Goal: Information Seeking & Learning: Learn about a topic

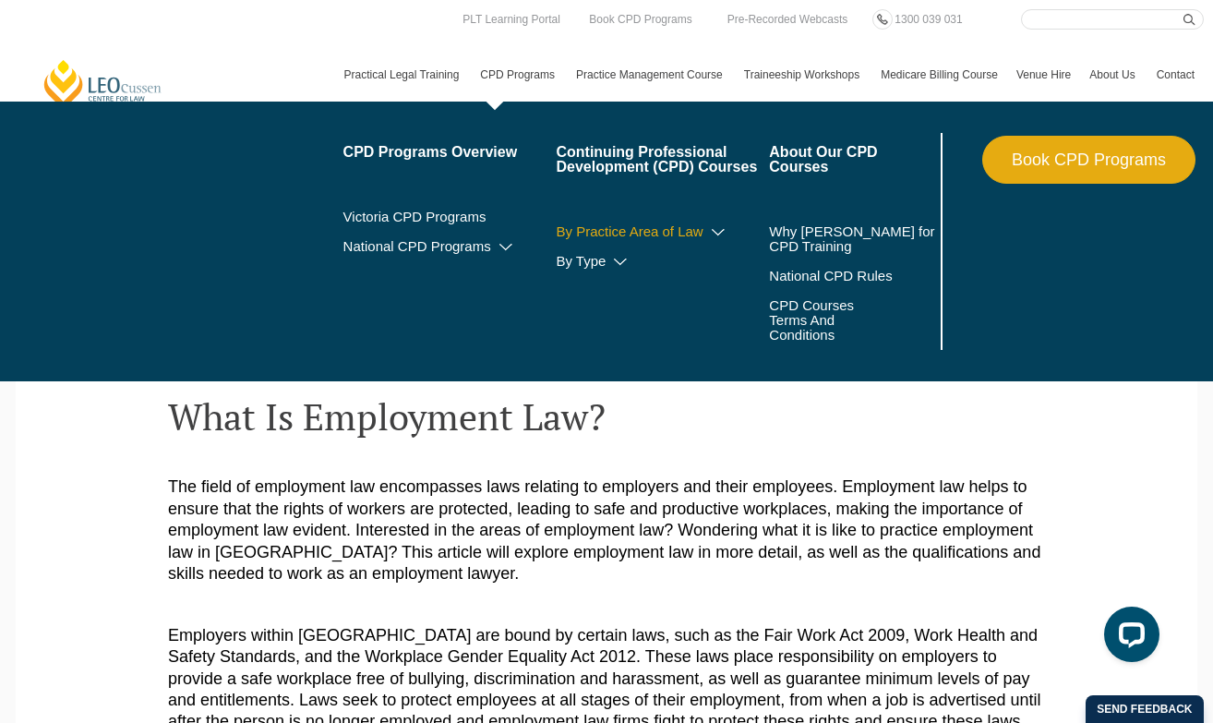
click at [657, 227] on link "By Practice Area of Law" at bounding box center [662, 231] width 213 height 15
click at [709, 234] on icon at bounding box center [718, 232] width 18 height 13
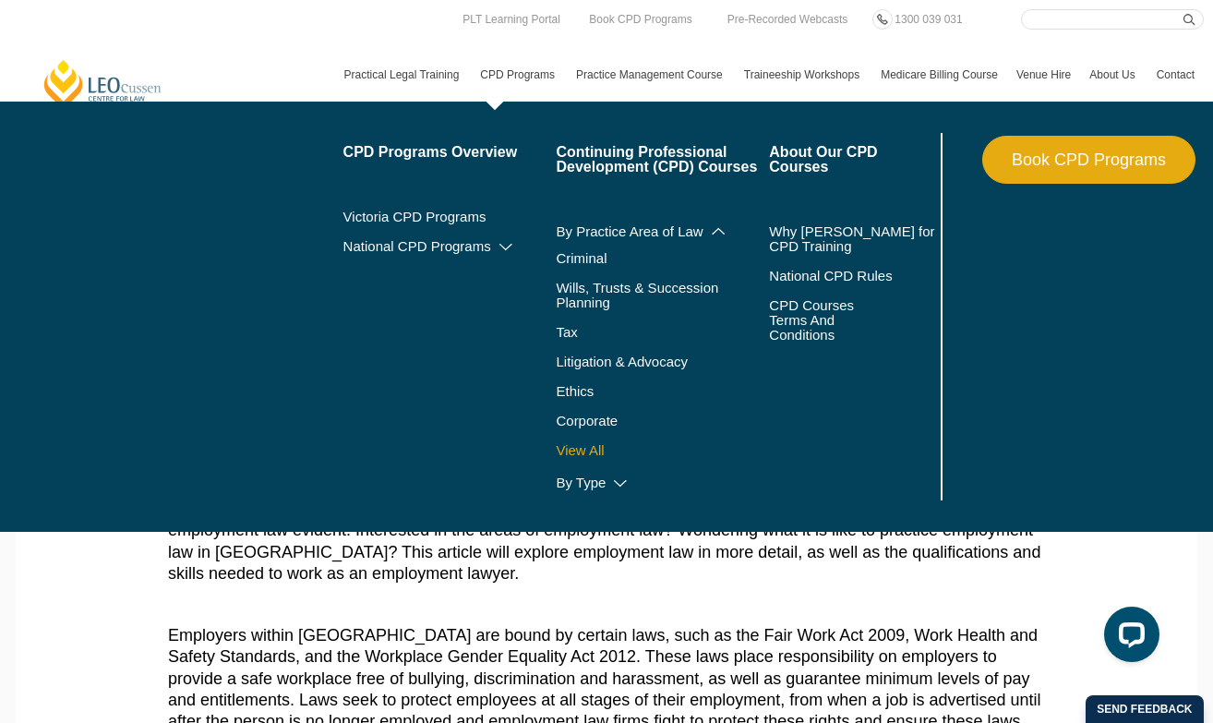
click at [572, 444] on link "View All" at bounding box center [662, 450] width 213 height 15
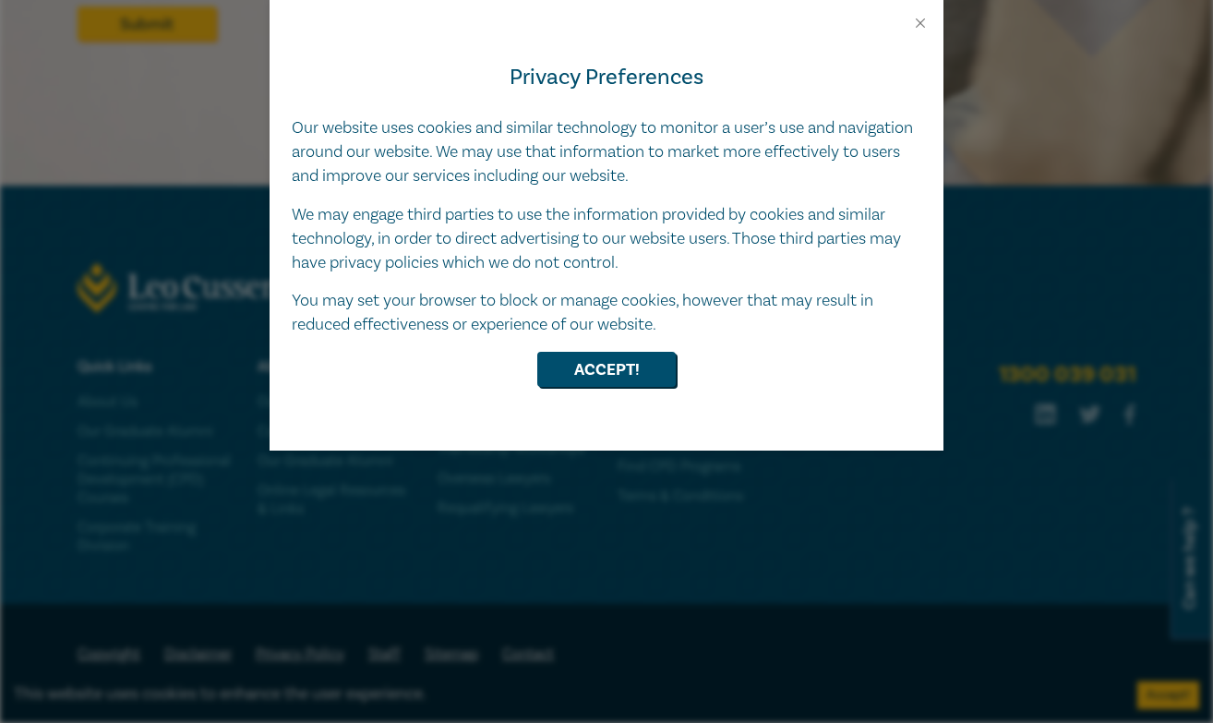
click at [597, 332] on div "Privacy Preferences Our website uses cookies and similar technology to monitor …" at bounding box center [607, 240] width 674 height 419
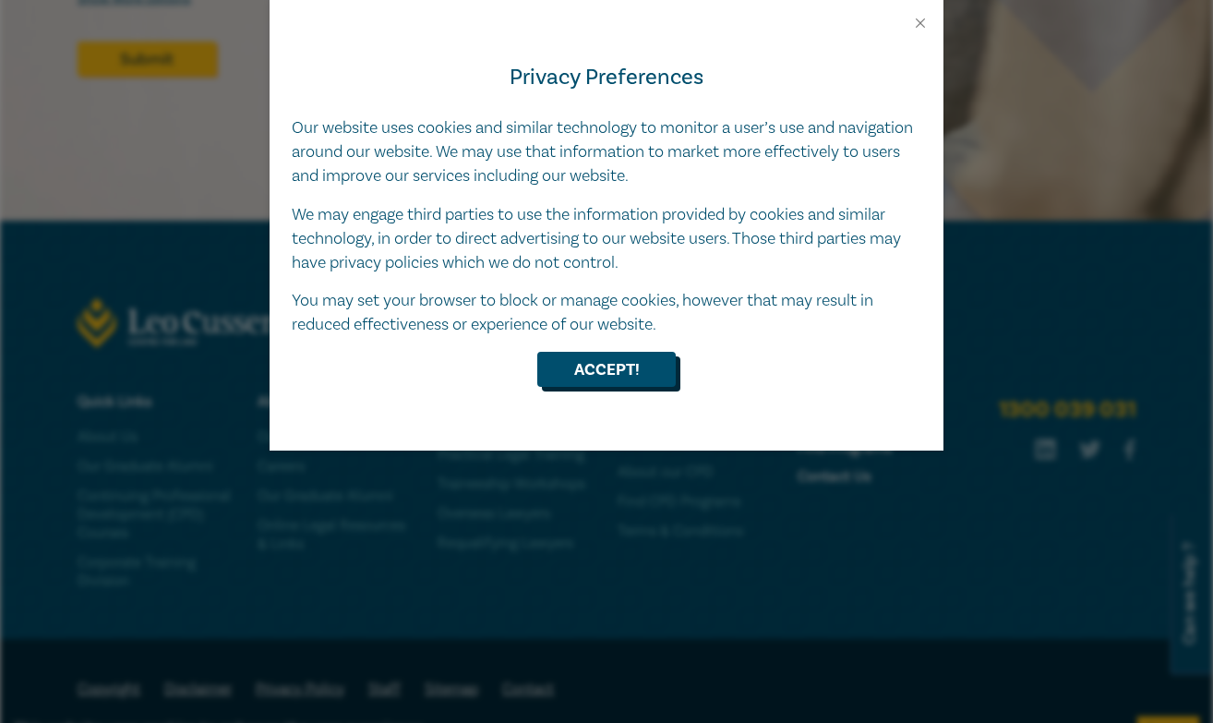
click at [585, 369] on button "Accept!" at bounding box center [606, 369] width 138 height 35
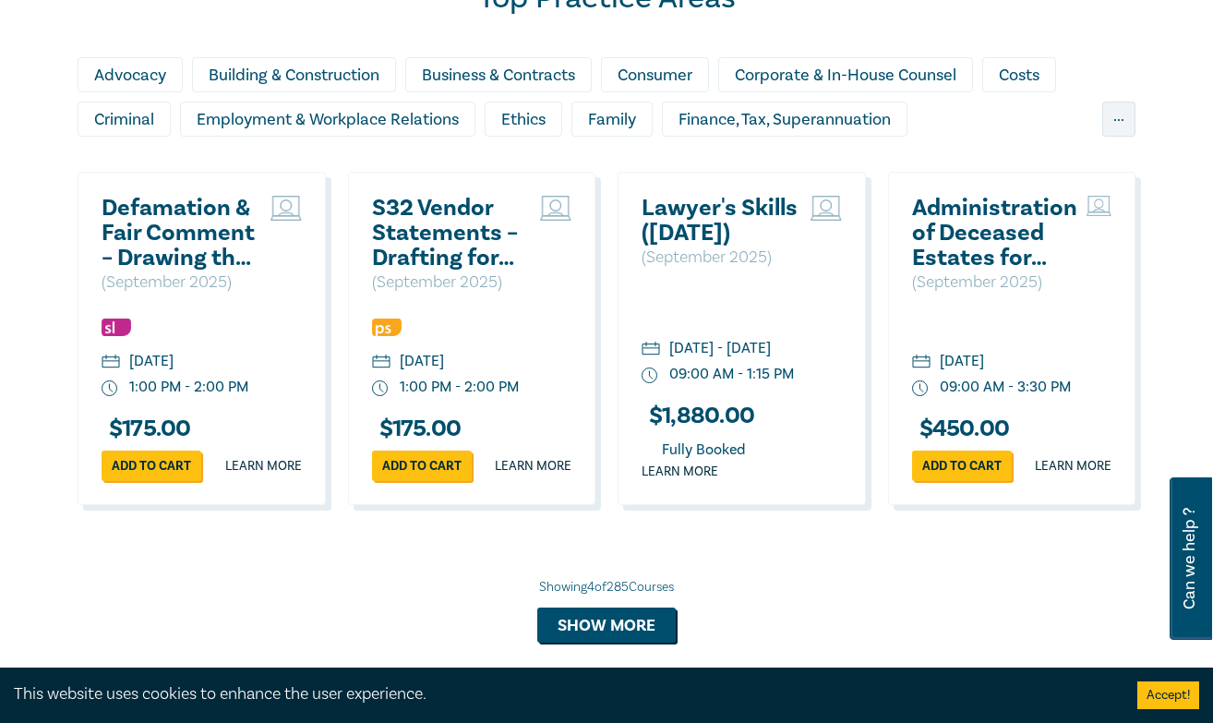
scroll to position [1297, 0]
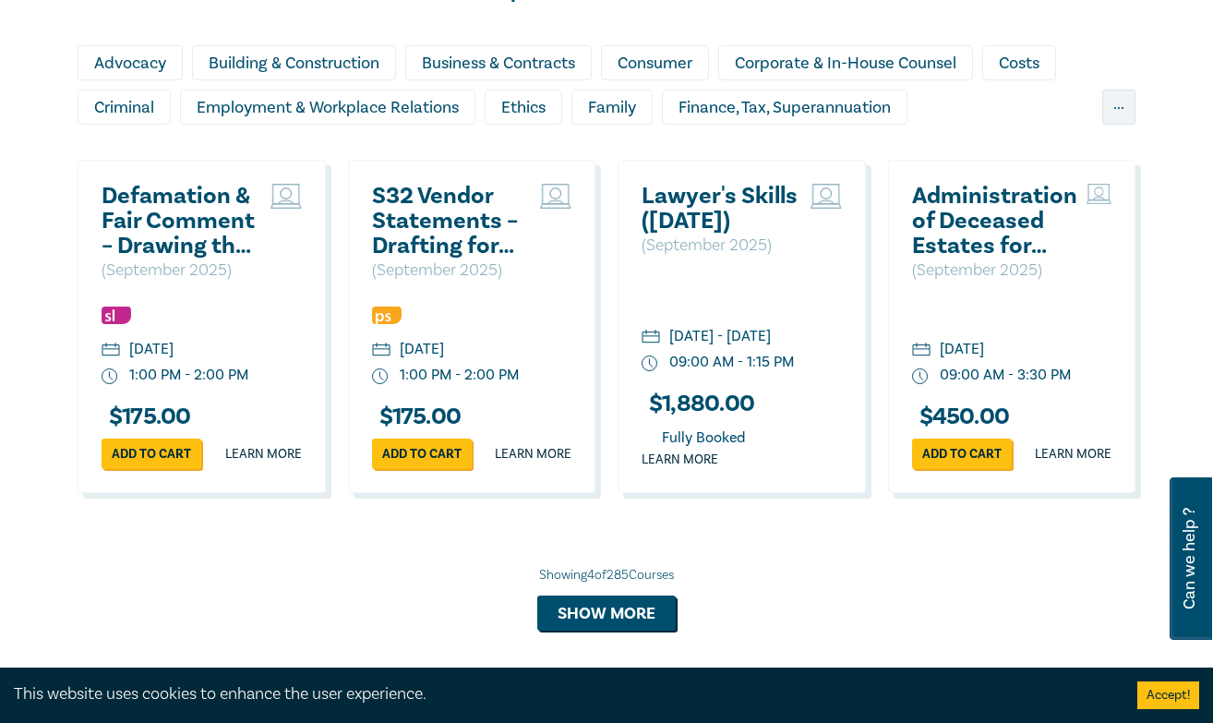
click at [1137, 102] on div "Top Practice Areas Advocacy Building & Construction Business & Contracts Consum…" at bounding box center [606, 299] width 1080 height 663
click at [1111, 102] on div "..." at bounding box center [1118, 107] width 33 height 35
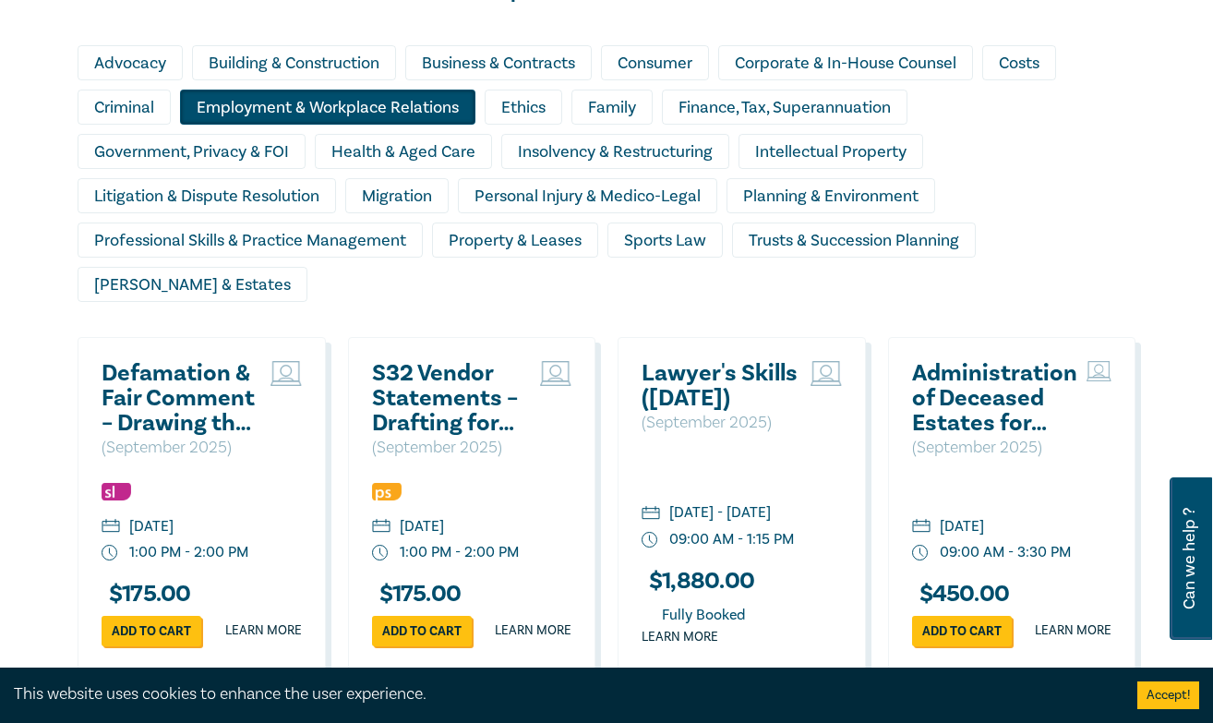
click at [332, 106] on div "Employment & Workplace Relations" at bounding box center [327, 107] width 295 height 35
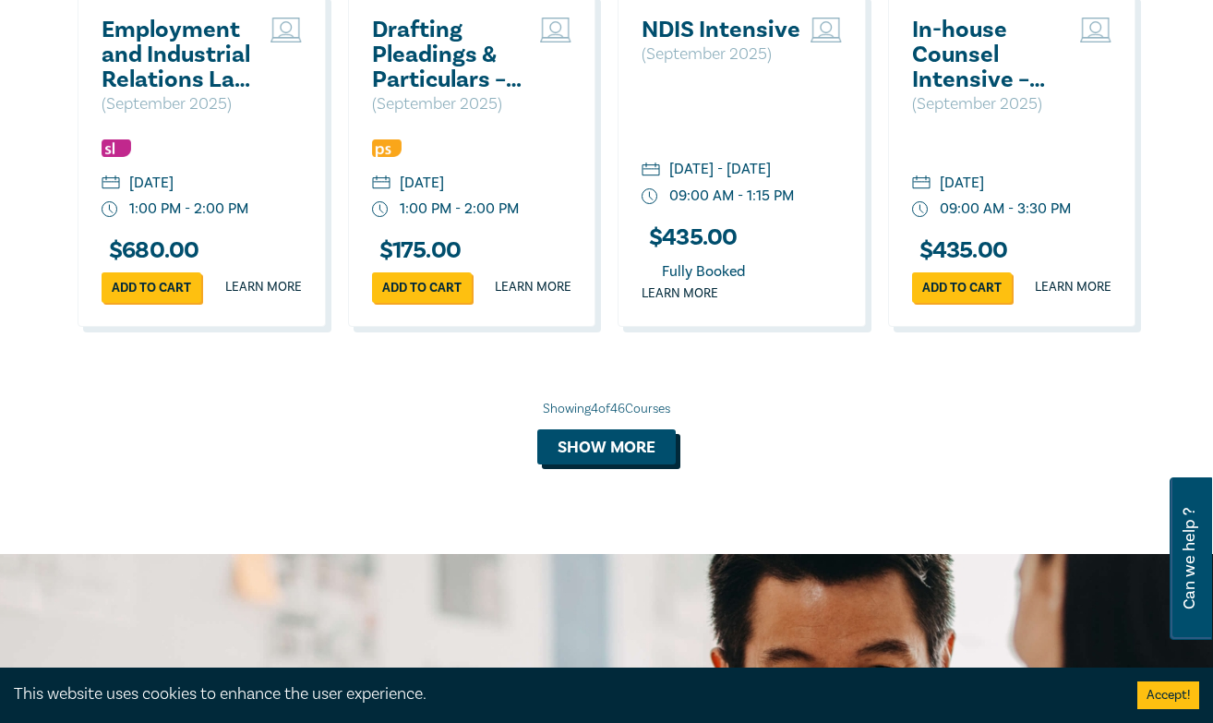
scroll to position [1640, 0]
click at [570, 464] on button "Show more" at bounding box center [606, 446] width 138 height 35
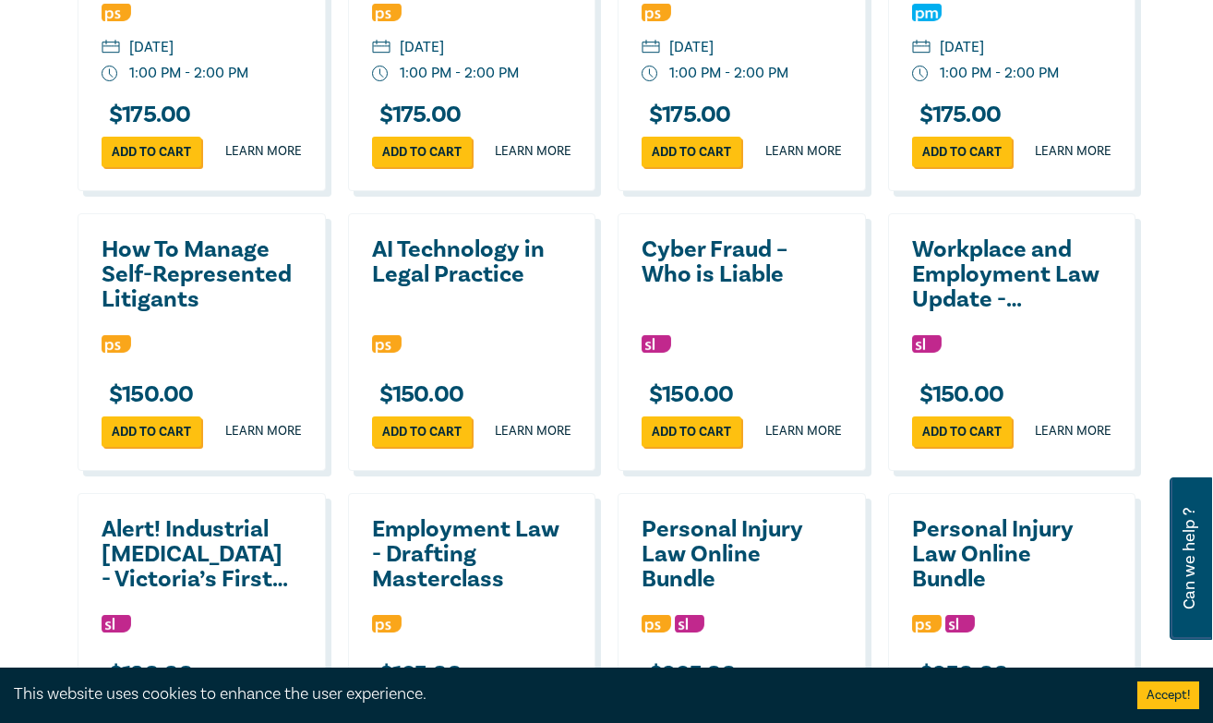
scroll to position [2135, 0]
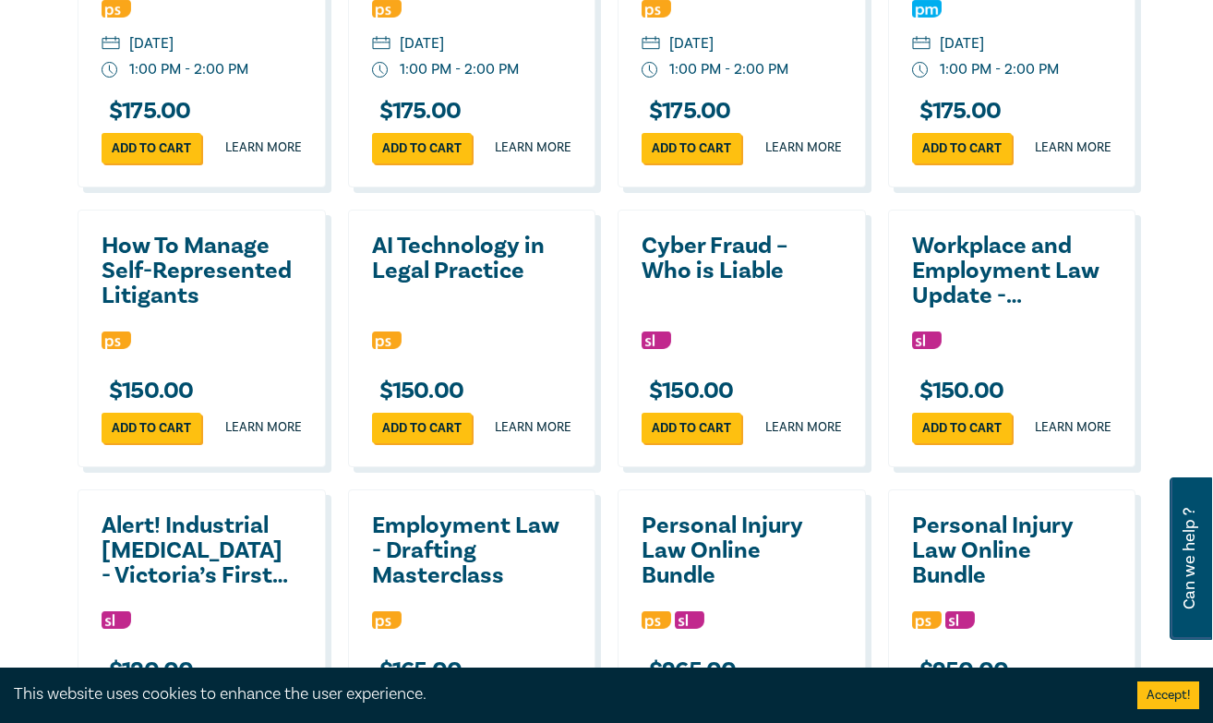
click at [973, 294] on h2 "Workplace and Employment Law Update - Navigating the Changing Landscape" at bounding box center [1007, 271] width 191 height 75
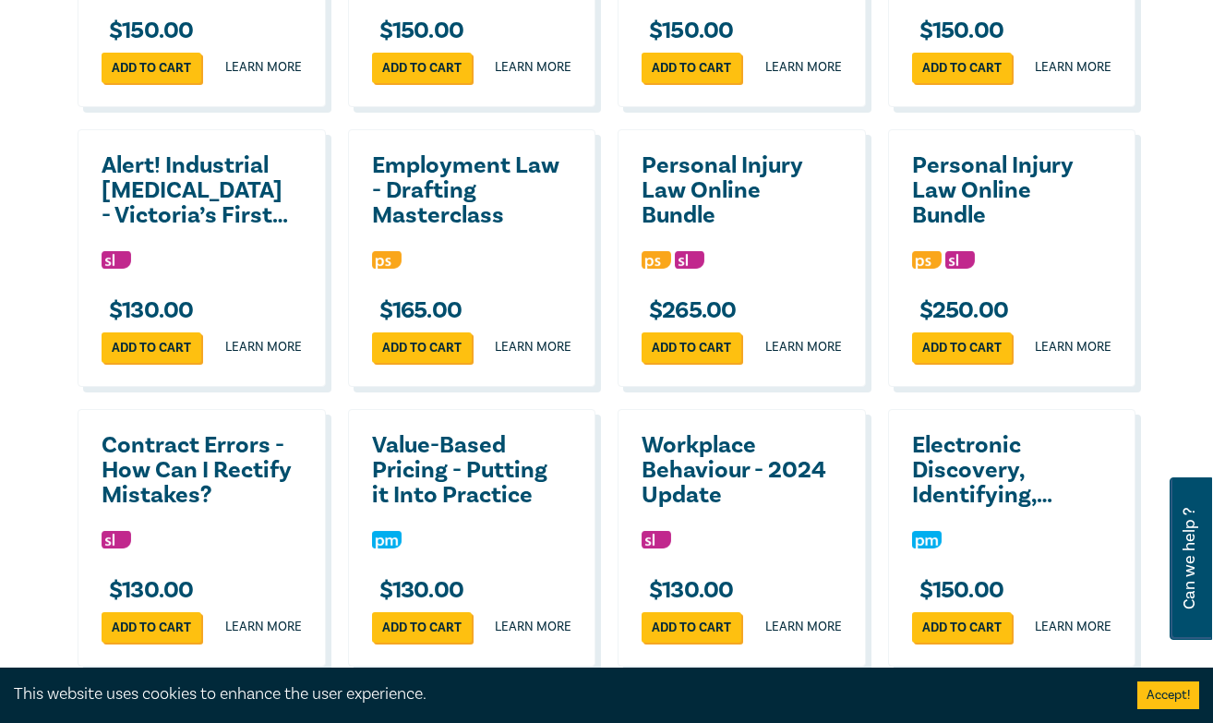
scroll to position [2512, 0]
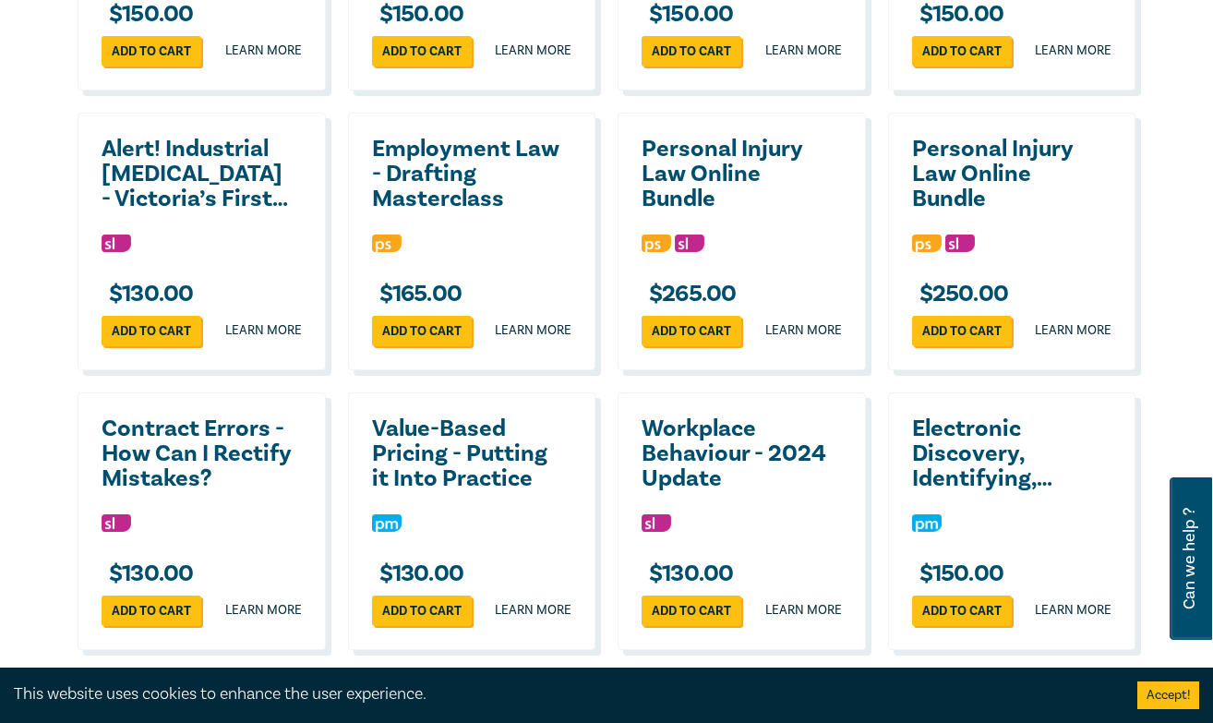
click at [456, 310] on div "Employment Law - Drafting Masterclass $ 165.00 Add to cart Learn more" at bounding box center [472, 242] width 248 height 258
click at [464, 211] on h2 "Employment Law - Drafting Masterclass" at bounding box center [467, 174] width 191 height 75
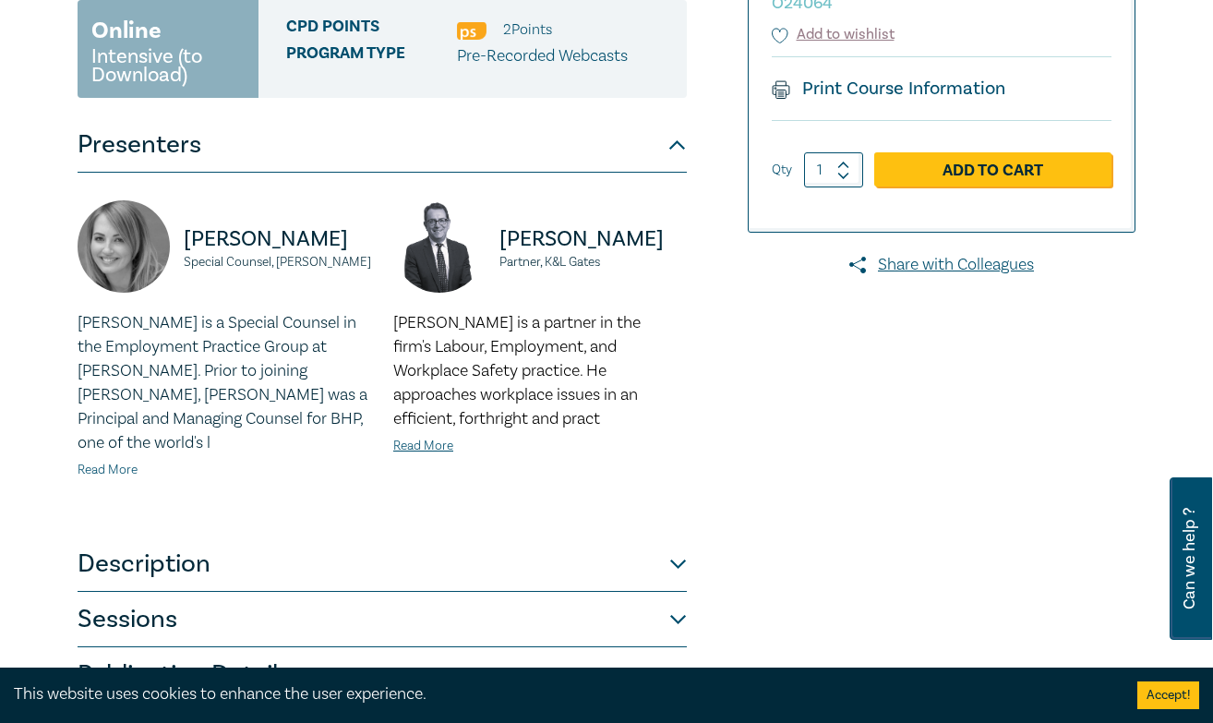
scroll to position [354, 0]
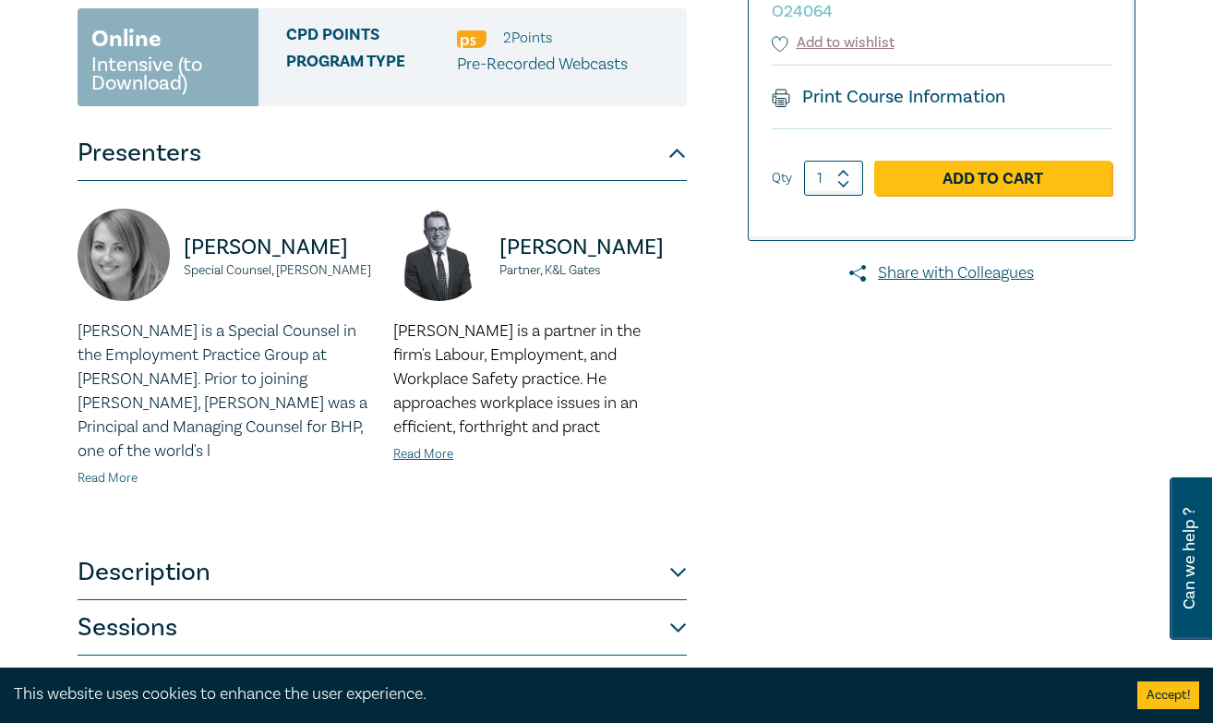
click at [119, 481] on link "Read More" at bounding box center [108, 478] width 60 height 17
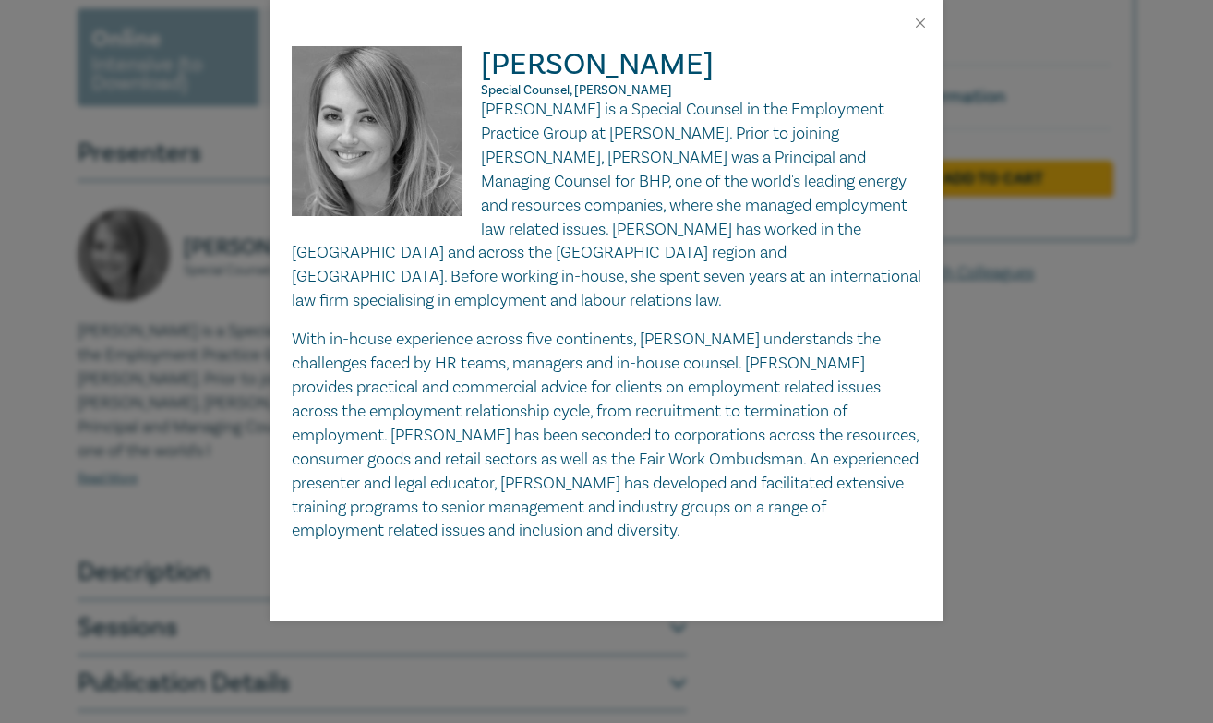
click at [218, 483] on div "[PERSON_NAME] Special Counsel, [PERSON_NAME] [PERSON_NAME] is a Special Counsel…" at bounding box center [606, 361] width 1213 height 723
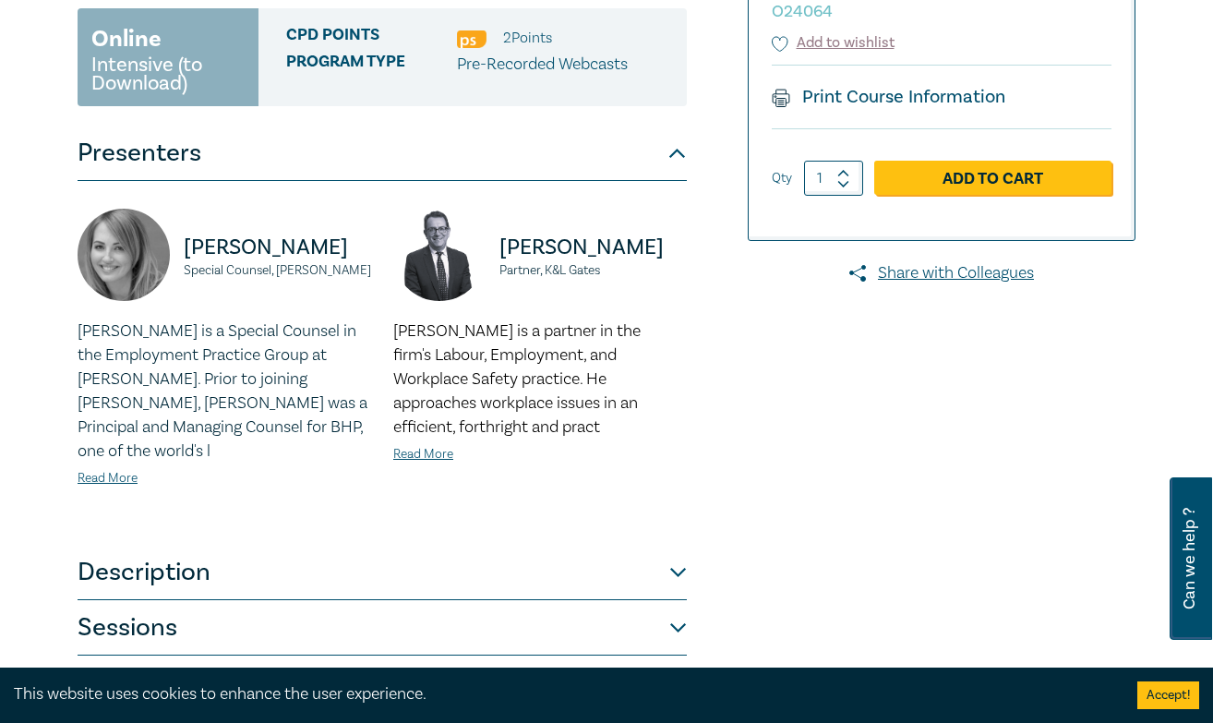
drag, startPoint x: 361, startPoint y: 258, endPoint x: 188, endPoint y: 258, distance: 172.6
click at [188, 258] on p "[PERSON_NAME]" at bounding box center [277, 248] width 187 height 30
copy p "[PERSON_NAME]"
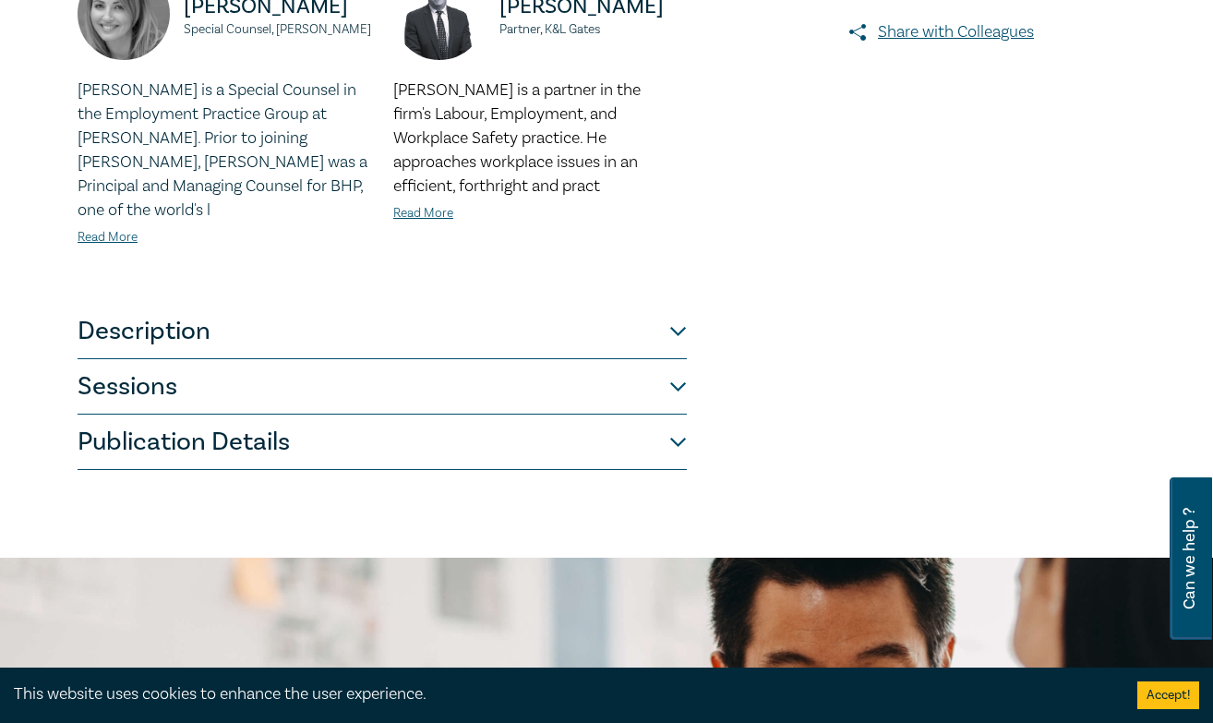
scroll to position [605, 0]
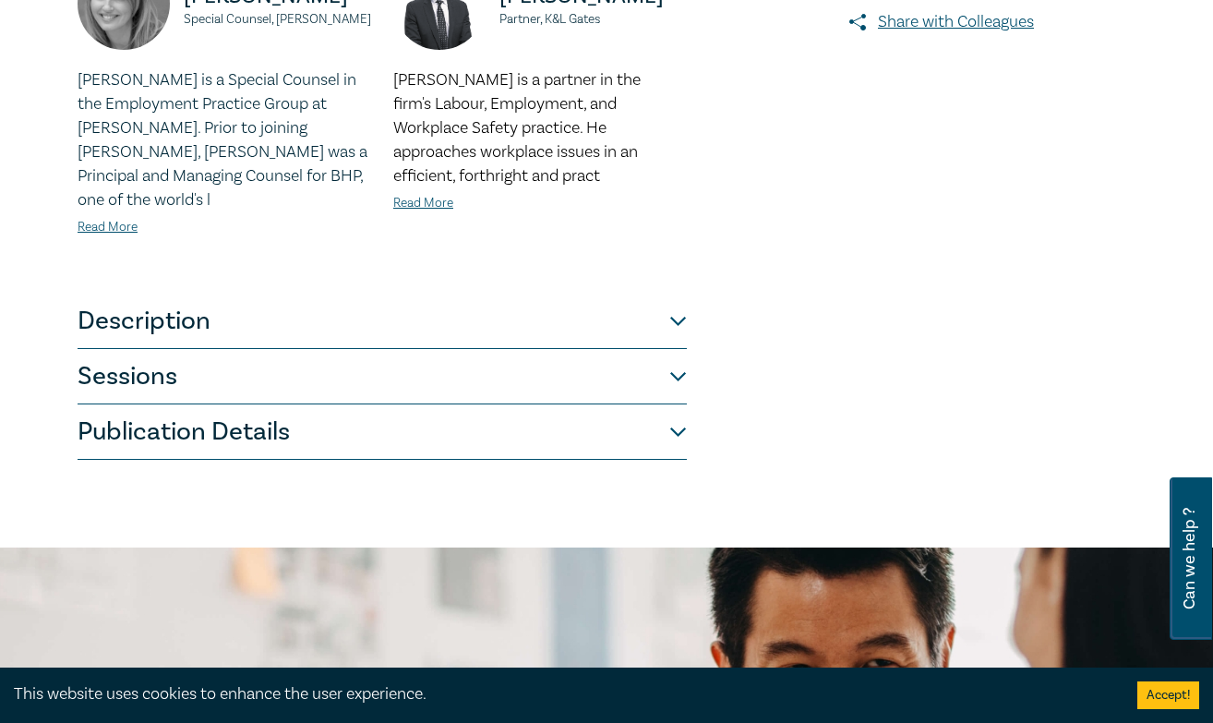
click at [186, 353] on button "Sessions" at bounding box center [382, 376] width 609 height 55
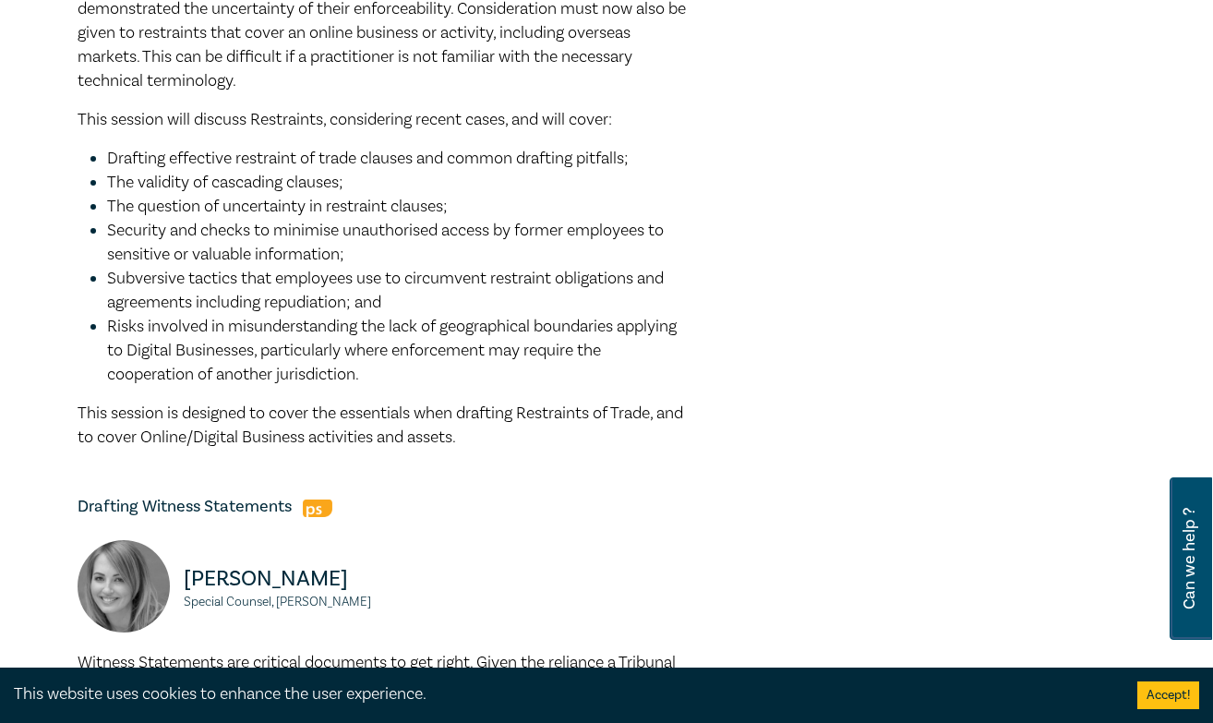
scroll to position [875, 0]
